Goal: Transaction & Acquisition: Purchase product/service

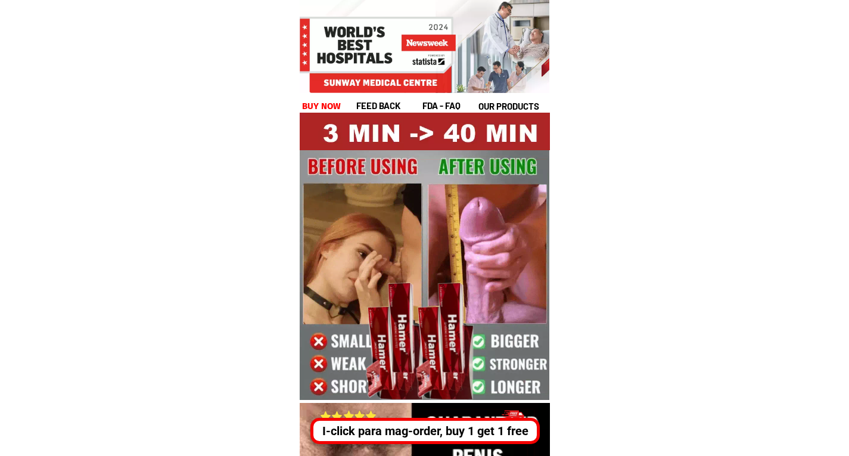
click at [448, 433] on div "I-click para mag-order, buy 1 get 1 free" at bounding box center [424, 431] width 223 height 18
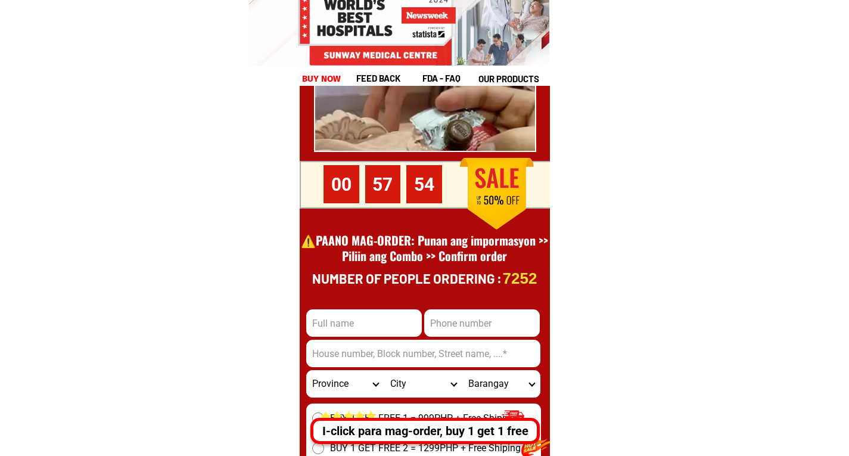
scroll to position [16494, 0]
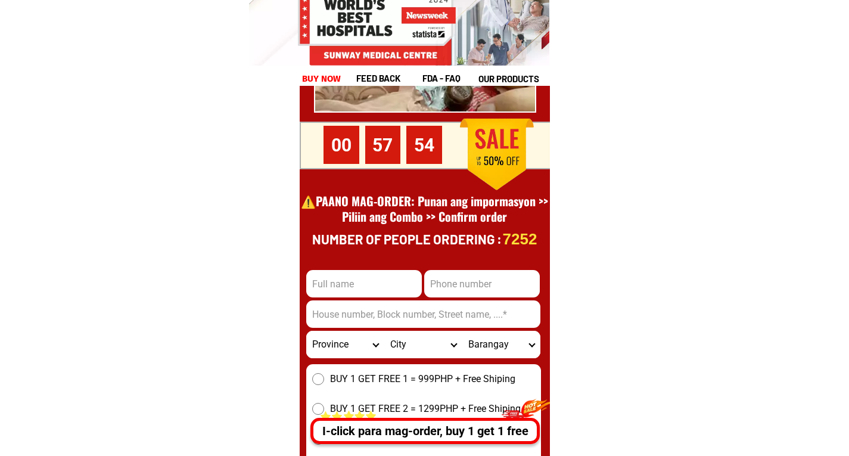
click at [370, 279] on input "Input full_name" at bounding box center [364, 283] width 116 height 27
type input "test"
type input "1091158054"
type input "abd"
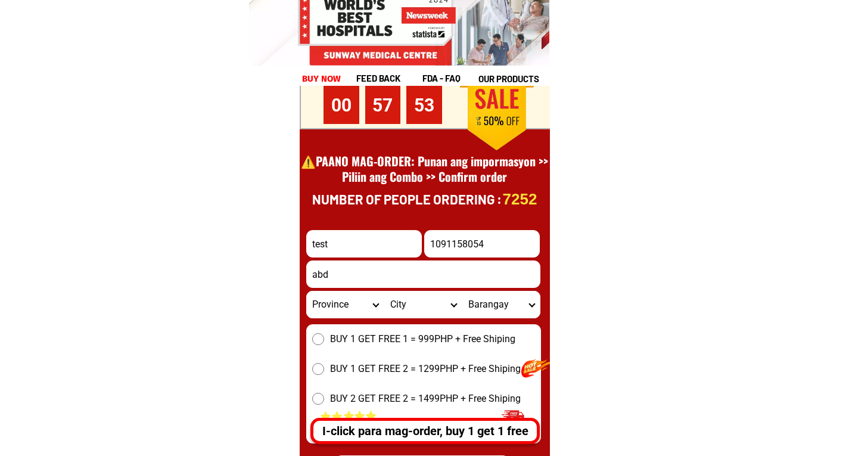
scroll to position [16573, 0]
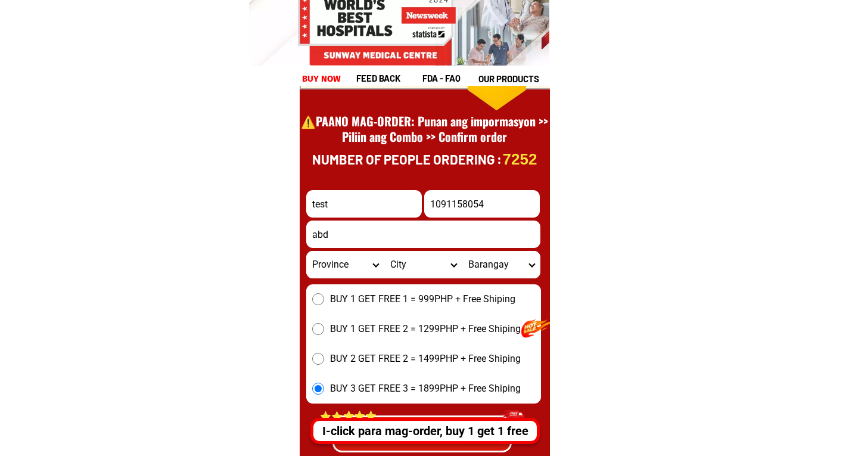
click at [436, 206] on input "1091158054" at bounding box center [482, 203] width 116 height 27
type input "091158054"
drag, startPoint x: 354, startPoint y: 264, endPoint x: 355, endPoint y: 271, distance: 7.2
click at [354, 264] on select "Province [GEOGRAPHIC_DATA] [GEOGRAPHIC_DATA][PERSON_NAME][GEOGRAPHIC_DATA][GEOG…" at bounding box center [345, 264] width 78 height 27
select select "63_623"
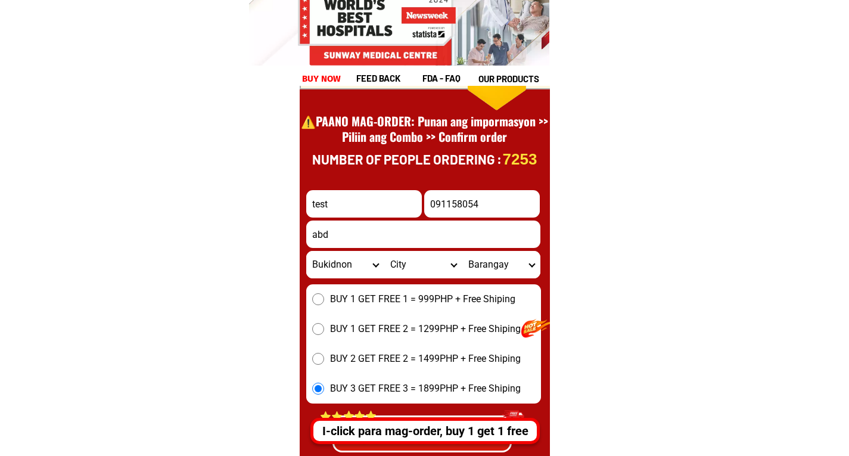
click at [306, 251] on select "Province [GEOGRAPHIC_DATA] [GEOGRAPHIC_DATA][PERSON_NAME][GEOGRAPHIC_DATA][GEOG…" at bounding box center [345, 264] width 78 height 27
click at [378, 263] on select "Province [GEOGRAPHIC_DATA] [GEOGRAPHIC_DATA][PERSON_NAME][GEOGRAPHIC_DATA][GEOG…" at bounding box center [345, 264] width 78 height 27
drag, startPoint x: 414, startPoint y: 270, endPoint x: 408, endPoint y: 259, distance: 12.6
click at [414, 270] on select "City [GEOGRAPHIC_DATA]-[GEOGRAPHIC_DATA][PERSON_NAME][GEOGRAPHIC_DATA]-[GEOGRAP…" at bounding box center [423, 264] width 78 height 27
select select "63_6233294"
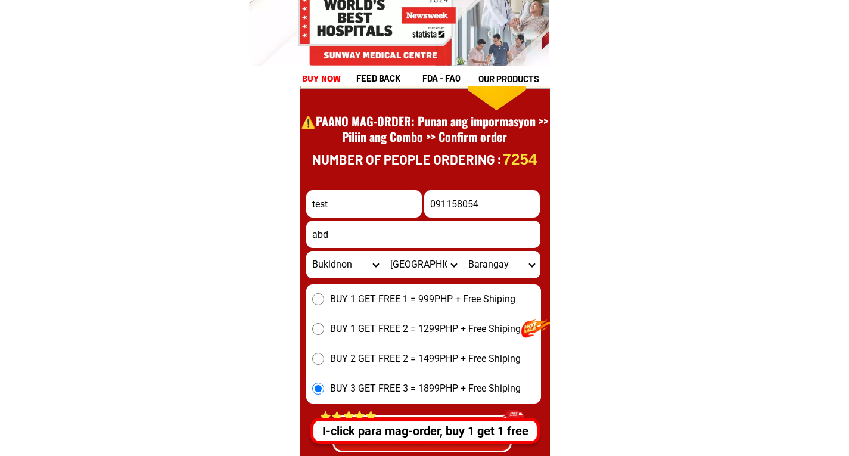
click at [384, 251] on select "City [GEOGRAPHIC_DATA]-[GEOGRAPHIC_DATA][PERSON_NAME][GEOGRAPHIC_DATA]-[GEOGRAP…" at bounding box center [423, 264] width 78 height 27
click at [498, 264] on select "Barangay Aglayan Apo macote Bangcud Barangay 1 (pob.) Barangay 10 (pob.) Barang…" at bounding box center [501, 264] width 78 height 27
select select "63_62332948477"
click at [462, 251] on select "Barangay Aglayan Apo macote Bangcud Barangay 1 (pob.) Barangay 10 (pob.) Barang…" at bounding box center [501, 264] width 78 height 27
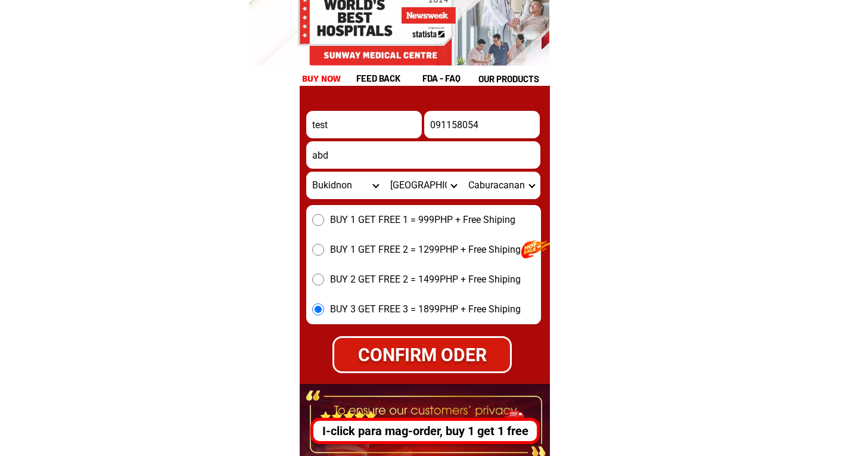
click at [441, 350] on div "CONFIRM ODER" at bounding box center [422, 354] width 176 height 27
radio input "true"
